Goal: Task Accomplishment & Management: Manage account settings

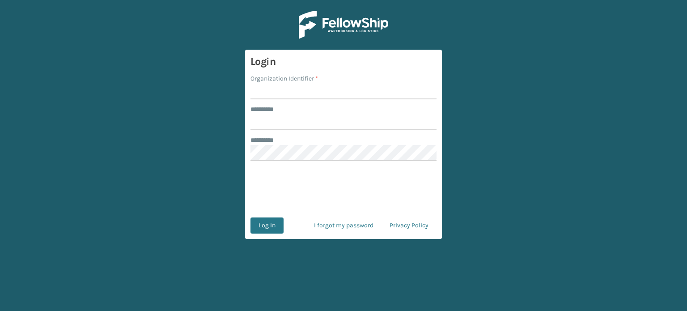
click at [308, 89] on input "Organization Identifier *" at bounding box center [343, 91] width 186 height 16
type input "SuperAdminOrganization"
click at [289, 125] on input "******** *" at bounding box center [343, 122] width 186 height 16
type input "*****"
click at [262, 230] on button "Log In" at bounding box center [266, 225] width 33 height 16
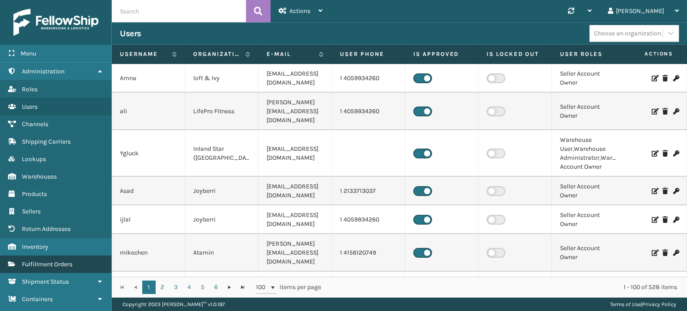
click at [38, 257] on link "Fulfillment Orders" at bounding box center [55, 263] width 111 height 17
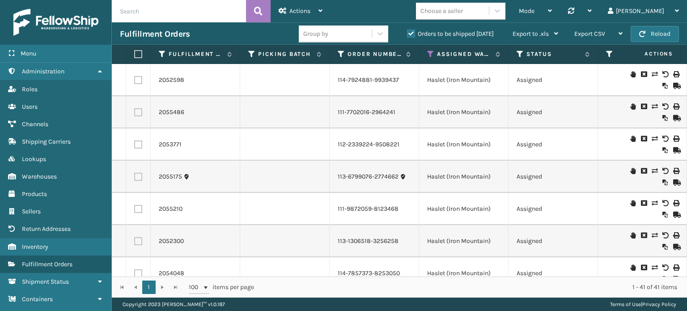
click at [489, 12] on div "Choose a seller" at bounding box center [452, 11] width 73 height 15
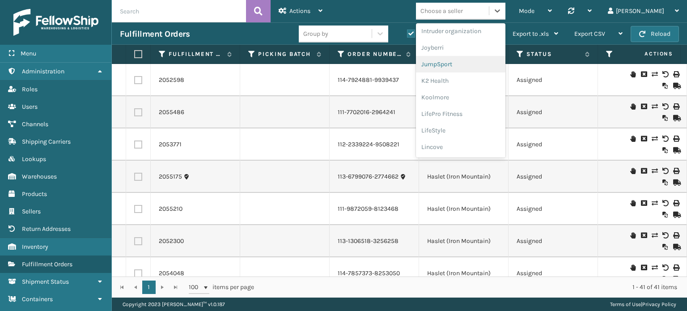
scroll to position [265, 0]
click at [480, 119] on div "LifeStyle" at bounding box center [460, 116] width 89 height 17
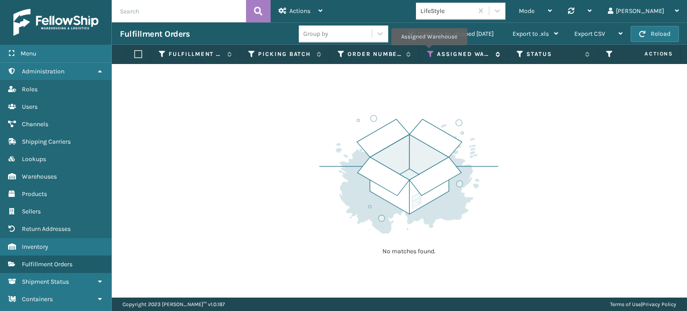
click at [429, 51] on icon at bounding box center [430, 54] width 7 height 8
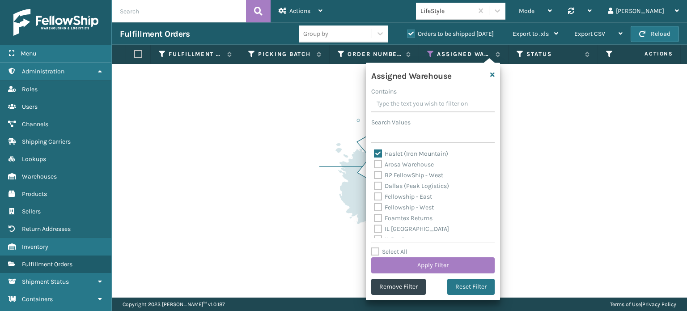
click at [379, 155] on label "Haslet (Iron Mountain)" at bounding box center [411, 154] width 74 height 8
click at [374, 154] on input "Haslet (Iron Mountain)" at bounding box center [374, 151] width 0 height 6
checkbox input "false"
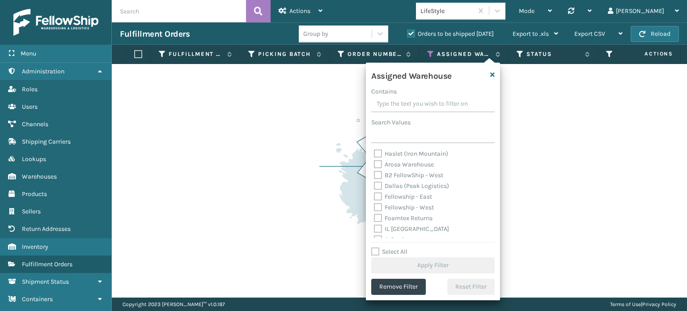
click at [382, 195] on label "Fellowship - East" at bounding box center [403, 197] width 58 height 8
click at [374, 195] on input "Fellowship - East" at bounding box center [374, 194] width 0 height 6
checkbox input "true"
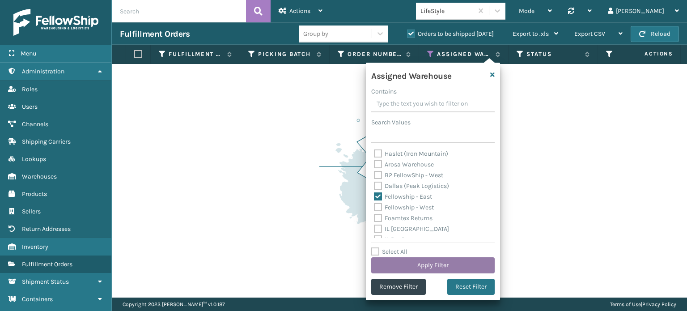
click at [420, 263] on button "Apply Filter" at bounding box center [432, 265] width 123 height 16
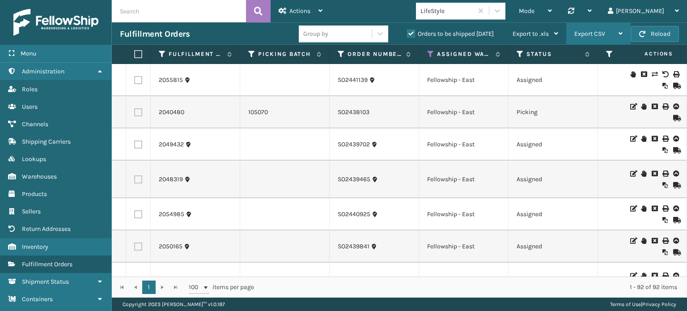
click at [606, 38] on div "Export CSV" at bounding box center [598, 34] width 48 height 22
click at [530, 42] on div "Export to .xls" at bounding box center [536, 34] width 46 height 22
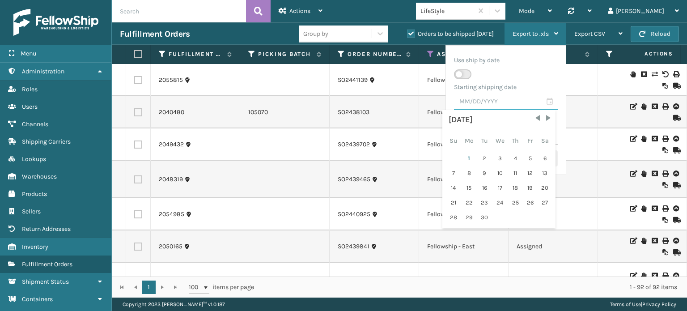
click at [485, 106] on input "text" at bounding box center [506, 102] width 104 height 16
click at [534, 116] on span "Previous Month" at bounding box center [537, 118] width 9 height 9
click at [526, 155] on div "1" at bounding box center [529, 158] width 13 height 13
type input "[DATE]"
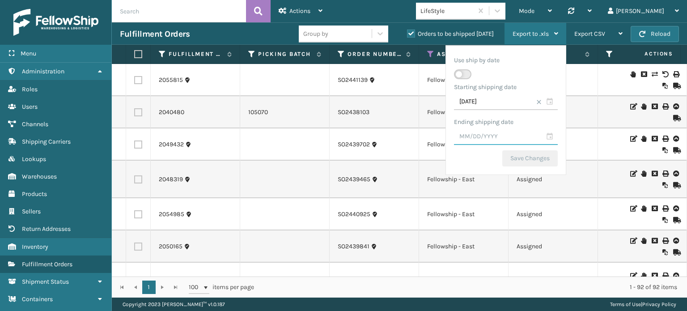
click at [506, 142] on input "text" at bounding box center [506, 137] width 104 height 16
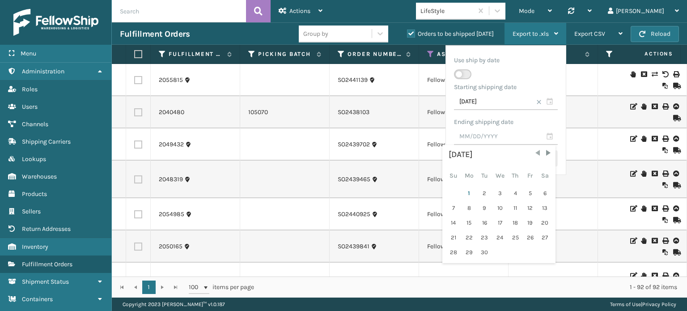
click at [534, 152] on span "Previous Month" at bounding box center [537, 152] width 9 height 9
click at [456, 264] on div "31" at bounding box center [453, 266] width 14 height 13
type input "[DATE]"
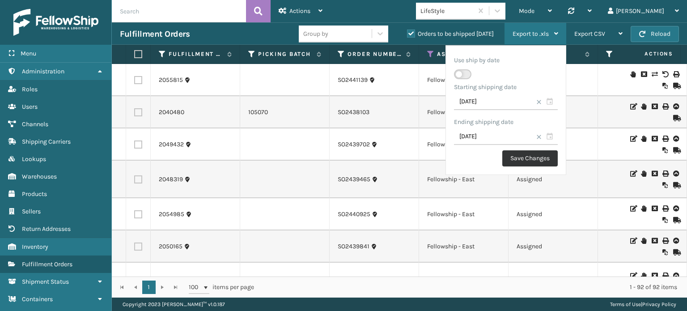
click at [529, 159] on button "Save Changes" at bounding box center [529, 158] width 55 height 16
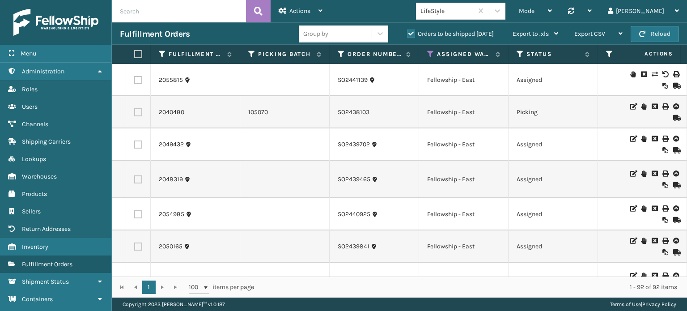
click at [329, 267] on td at bounding box center [284, 282] width 89 height 38
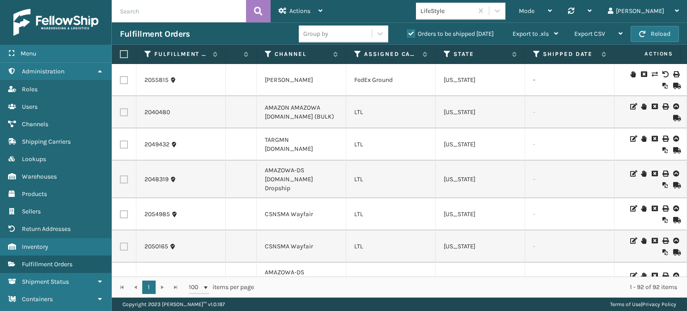
scroll to position [0, 843]
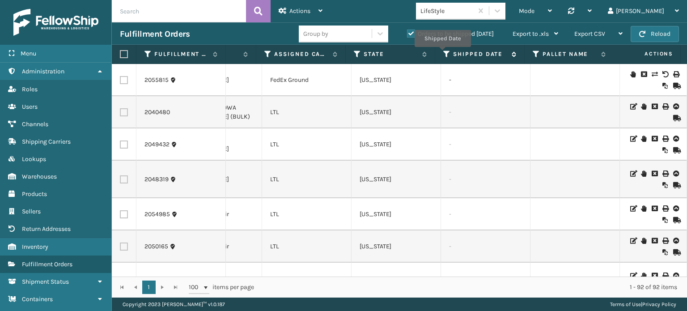
click at [443, 53] on icon at bounding box center [446, 54] width 7 height 8
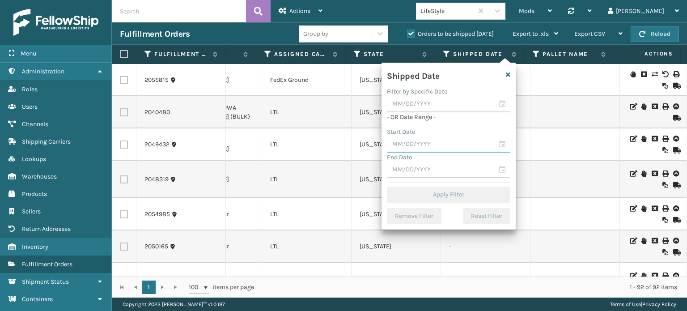
click at [419, 144] on input "text" at bounding box center [448, 144] width 123 height 16
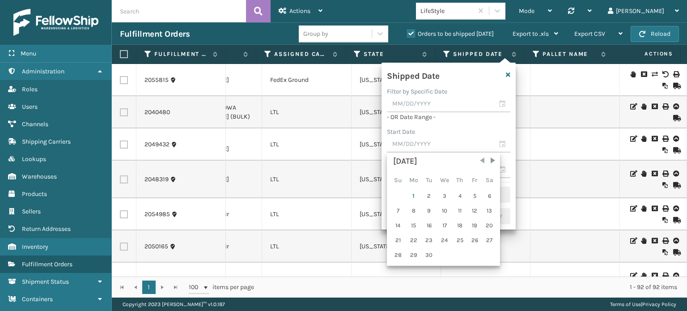
click at [478, 161] on span "Previous Month" at bounding box center [482, 160] width 9 height 9
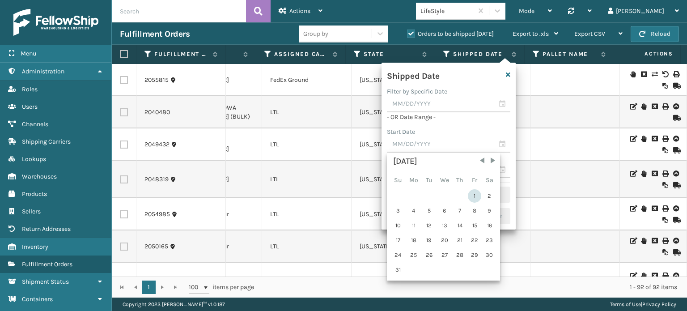
click at [468, 195] on div "1" at bounding box center [474, 195] width 13 height 13
type input "[DATE]"
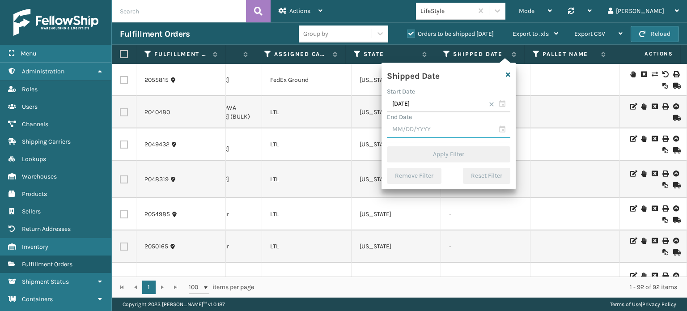
click at [454, 136] on input "text" at bounding box center [448, 130] width 123 height 16
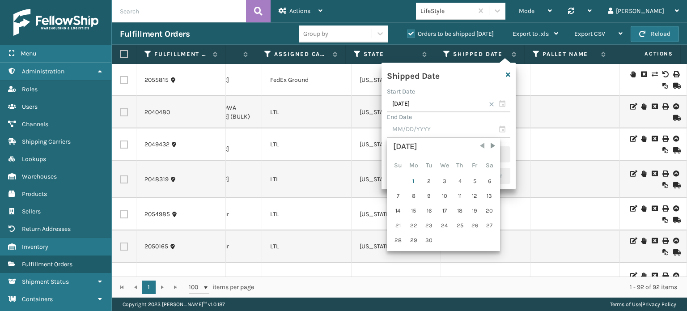
click at [480, 144] on span "Previous Month" at bounding box center [482, 145] width 9 height 9
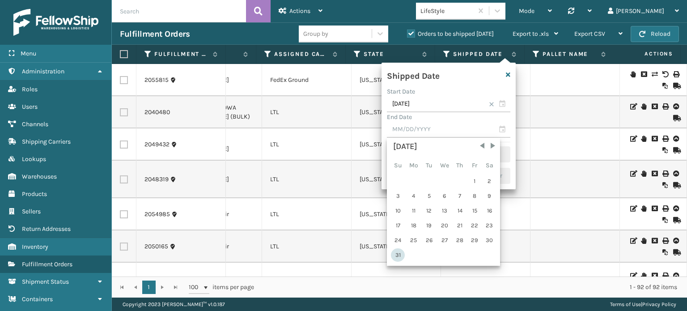
click at [401, 254] on div "31" at bounding box center [398, 254] width 14 height 13
click at [401, 254] on td "[US_STATE]" at bounding box center [396, 246] width 89 height 32
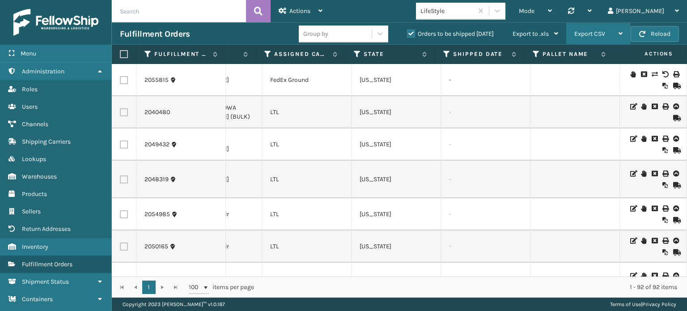
click at [446, 48] on th "Shipped Date" at bounding box center [479, 54] width 89 height 19
click at [445, 57] on icon at bounding box center [446, 54] width 7 height 8
click at [445, 51] on icon at bounding box center [446, 54] width 7 height 8
click at [444, 51] on icon at bounding box center [446, 54] width 7 height 8
click at [447, 54] on icon at bounding box center [446, 54] width 7 height 8
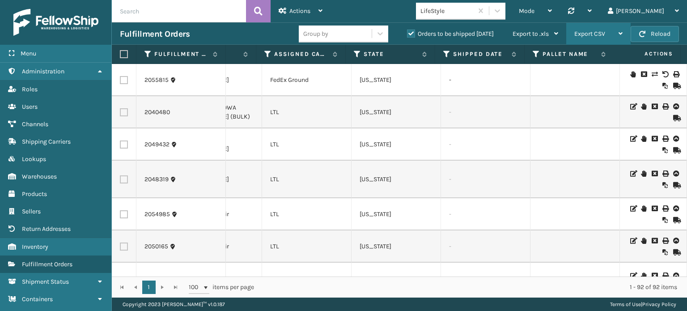
click at [445, 54] on icon at bounding box center [446, 54] width 7 height 8
click at [447, 54] on icon at bounding box center [446, 54] width 7 height 8
click at [590, 32] on span "Export CSV" at bounding box center [589, 34] width 31 height 8
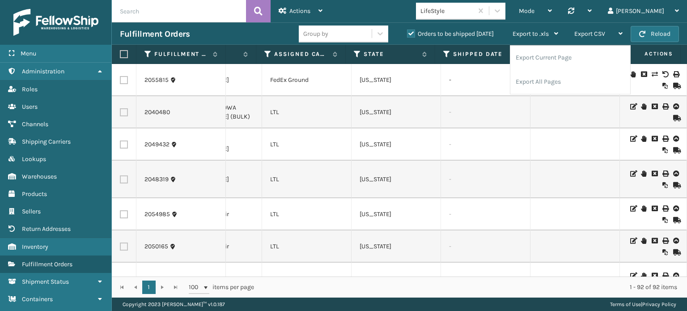
click at [507, 113] on td "-" at bounding box center [485, 112] width 89 height 32
click at [446, 51] on icon at bounding box center [446, 54] width 7 height 8
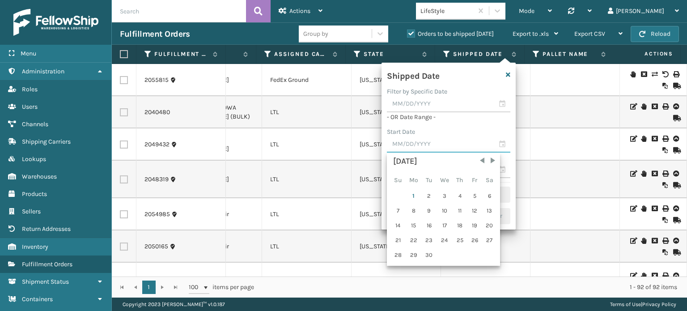
click at [503, 142] on input "text" at bounding box center [448, 144] width 123 height 16
click at [478, 157] on span "Previous Month" at bounding box center [482, 160] width 9 height 9
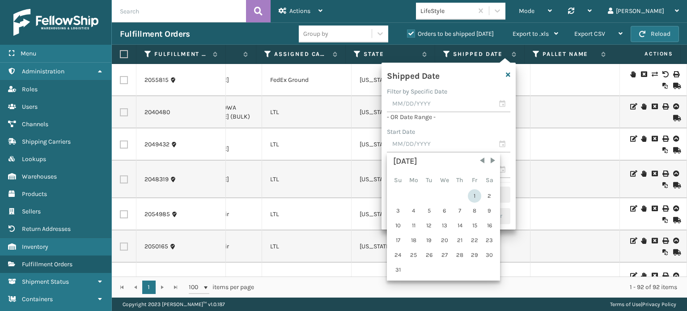
click at [469, 193] on div "1" at bounding box center [474, 195] width 13 height 13
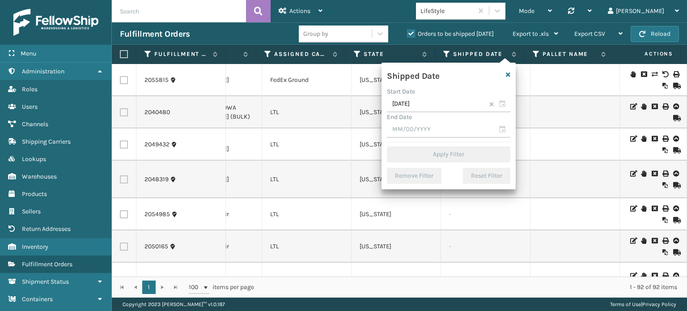
type input "[DATE]"
click at [499, 134] on input "text" at bounding box center [448, 130] width 123 height 16
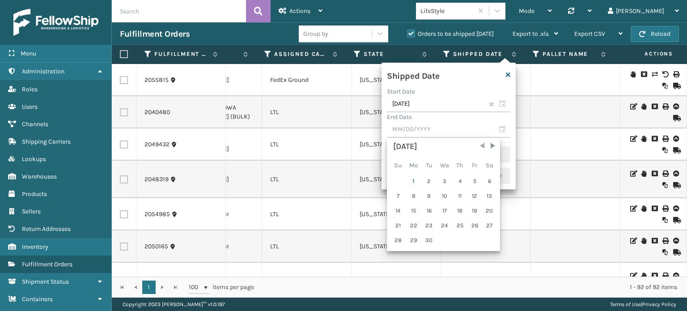
click at [481, 148] on span "Previous Month" at bounding box center [482, 145] width 9 height 9
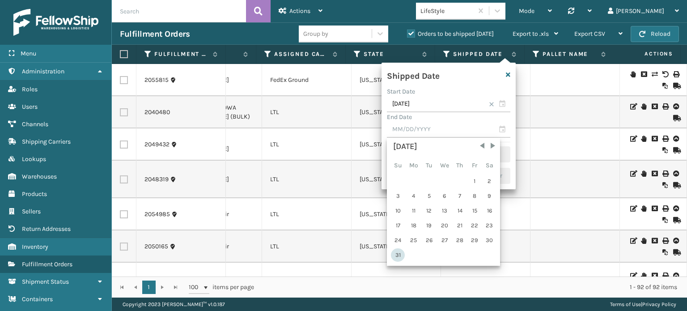
click at [398, 255] on div "31" at bounding box center [398, 254] width 14 height 13
type input "[DATE]"
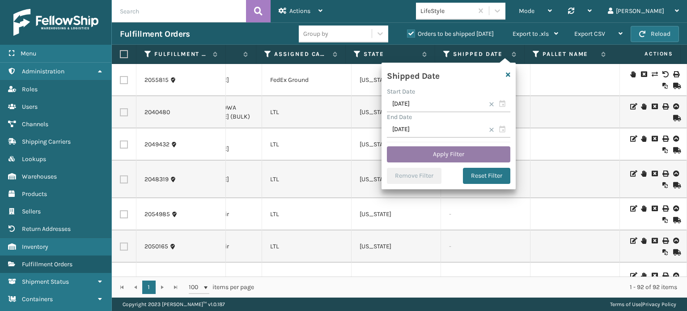
click at [443, 150] on button "Apply Filter" at bounding box center [448, 154] width 123 height 16
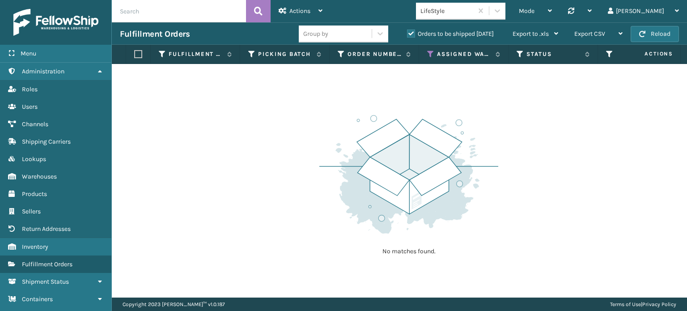
click at [410, 34] on label "Orders to be shipped [DATE]" at bounding box center [450, 34] width 87 height 8
click at [407, 34] on input "Orders to be shipped [DATE]" at bounding box center [407, 32] width 0 height 6
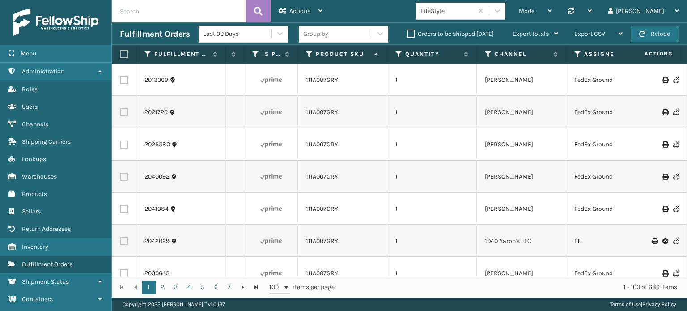
scroll to position [0, 0]
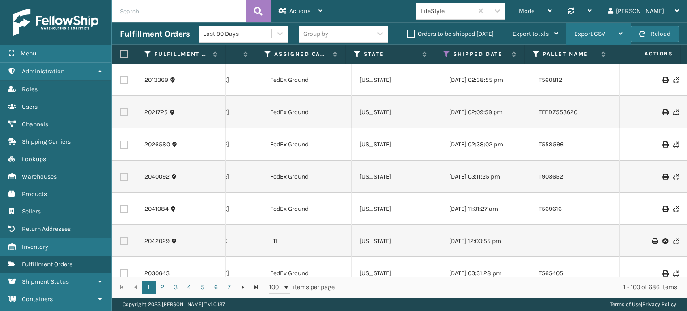
click at [614, 37] on div "Export CSV" at bounding box center [598, 34] width 48 height 22
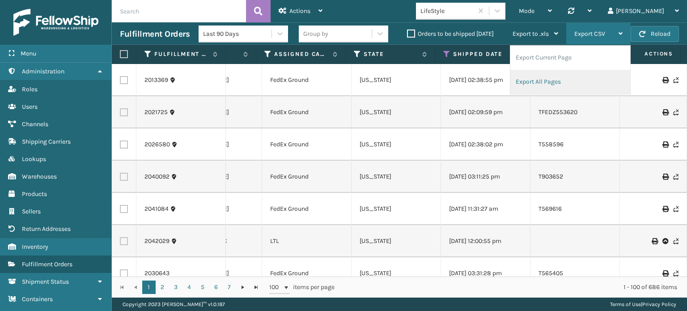
click at [562, 78] on li "Export All Pages" at bounding box center [570, 82] width 120 height 24
